Goal: Task Accomplishment & Management: Complete application form

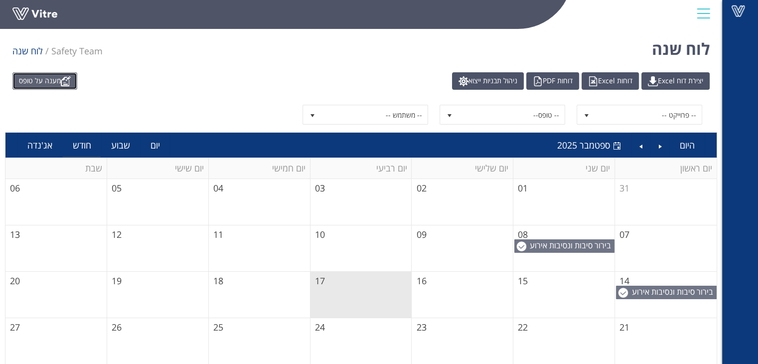
click at [57, 72] on link "מענה על טופס" at bounding box center [44, 80] width 65 height 17
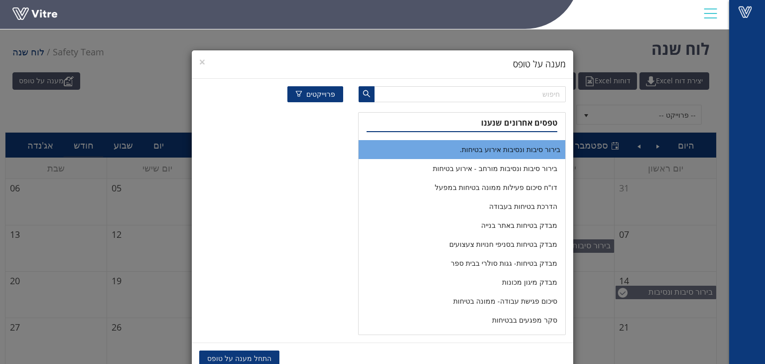
click at [506, 153] on li "בירור סיבות ונסיבות אירוע בטיחות." at bounding box center [462, 149] width 207 height 19
click at [236, 357] on span "התחל מענה על טופס" at bounding box center [239, 358] width 64 height 11
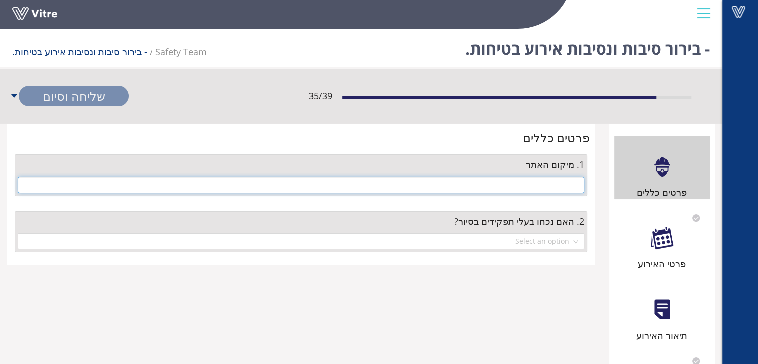
click at [462, 186] on input "text" at bounding box center [301, 184] width 566 height 17
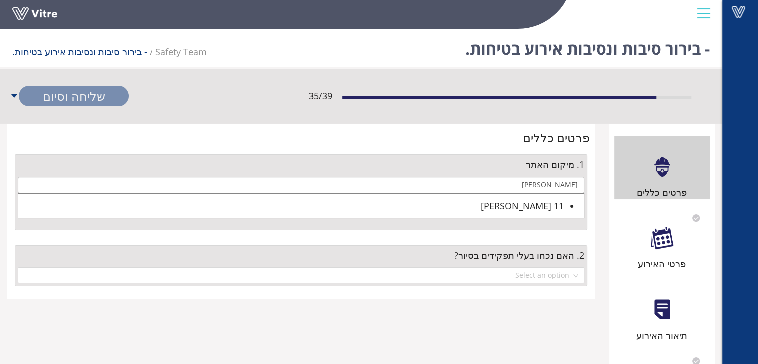
click at [516, 206] on div "11 [PERSON_NAME]" at bounding box center [290, 206] width 545 height 14
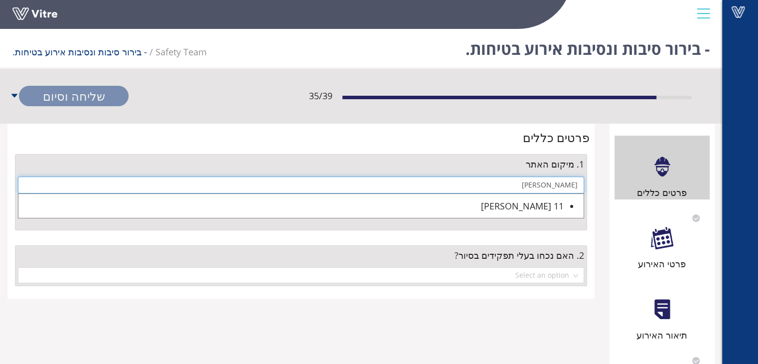
type input "11 [PERSON_NAME]"
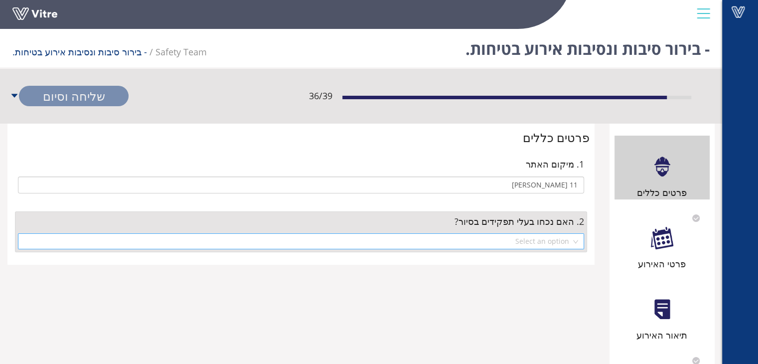
click at [504, 237] on input "search" at bounding box center [297, 241] width 547 height 15
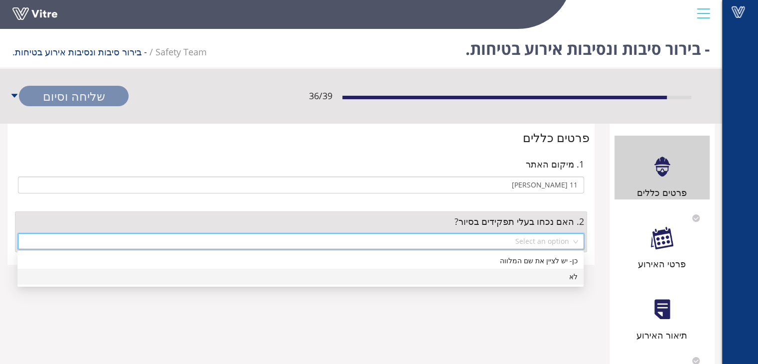
click at [543, 278] on div "לא" at bounding box center [300, 276] width 554 height 11
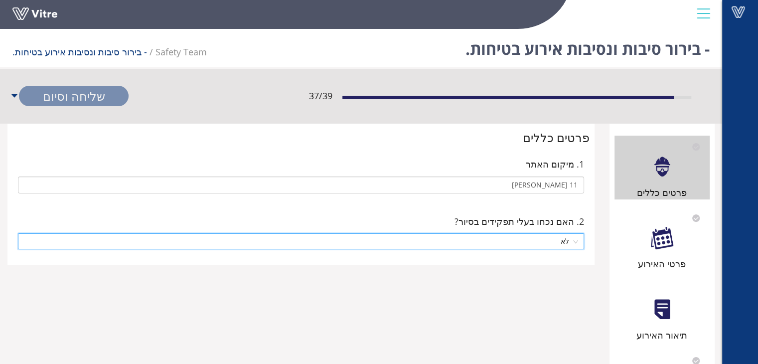
click at [670, 232] on div at bounding box center [662, 238] width 22 height 22
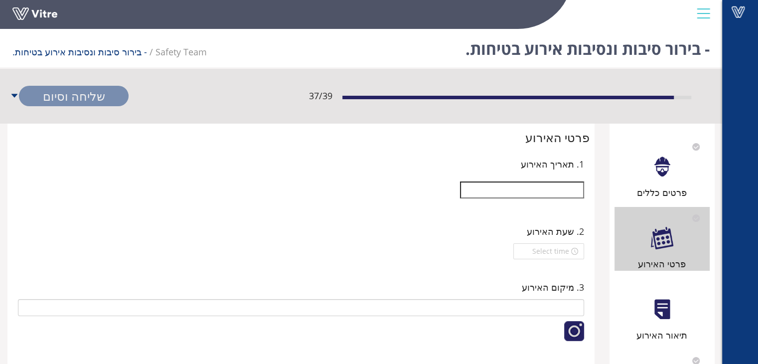
click at [545, 184] on input "text" at bounding box center [522, 189] width 124 height 17
